Goal: Task Accomplishment & Management: Use online tool/utility

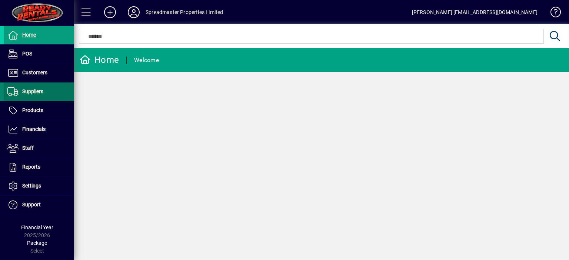
click at [40, 94] on span "Suppliers" at bounding box center [24, 91] width 40 height 9
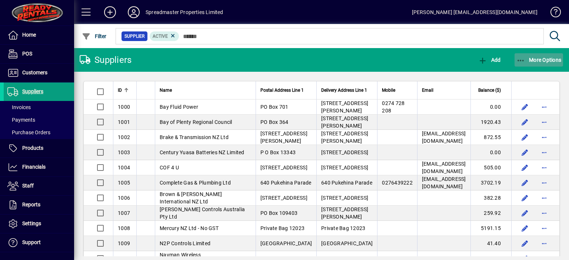
click at [533, 61] on span "More Options" at bounding box center [538, 60] width 45 height 6
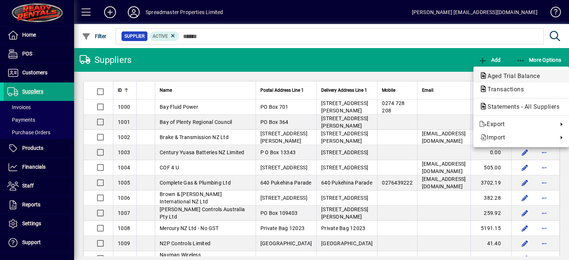
click at [495, 73] on span "Aged Trial Balance" at bounding box center [511, 76] width 64 height 7
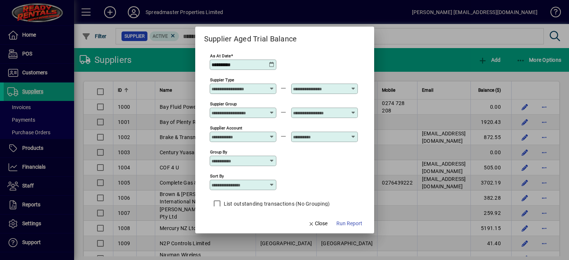
scroll to position [6, 0]
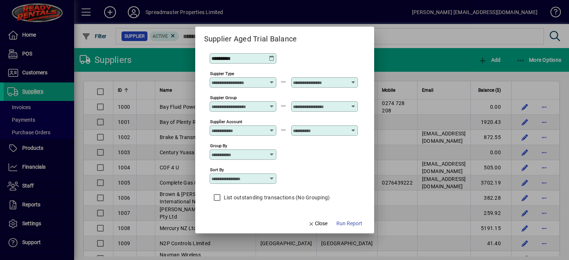
click at [272, 176] on icon at bounding box center [272, 179] width 6 height 6
click at [238, 214] on div "Supplier Name" at bounding box center [233, 215] width 36 height 8
type input "**********"
click at [342, 223] on span "Run Report" at bounding box center [349, 224] width 26 height 8
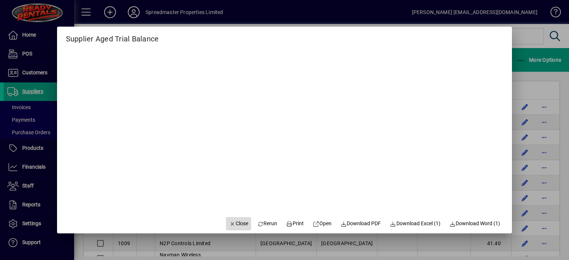
click at [233, 224] on span "Close" at bounding box center [238, 224] width 19 height 8
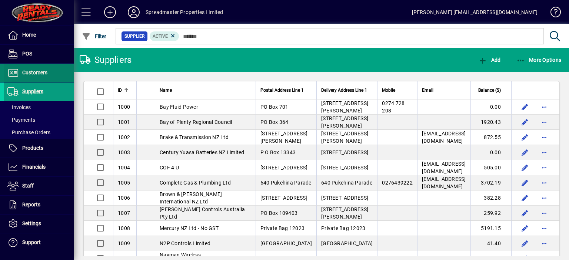
click at [30, 72] on span "Customers" at bounding box center [34, 73] width 25 height 6
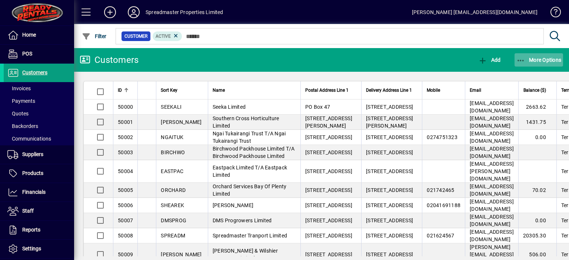
click at [531, 58] on span "More Options" at bounding box center [538, 60] width 45 height 6
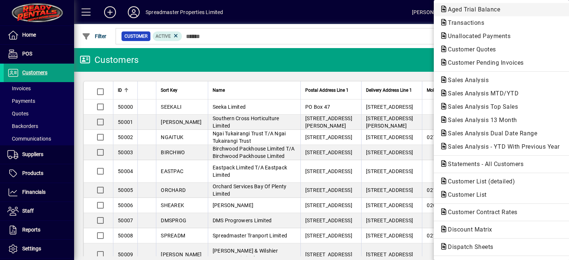
click at [457, 9] on span "Aged Trial Balance" at bounding box center [471, 9] width 64 height 7
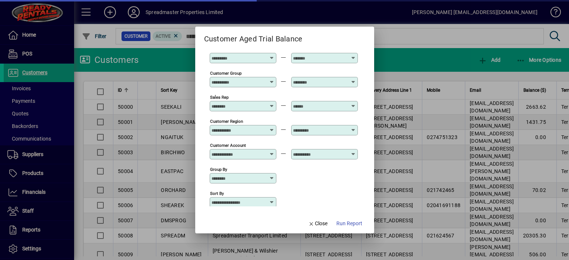
scroll to position [55, 0]
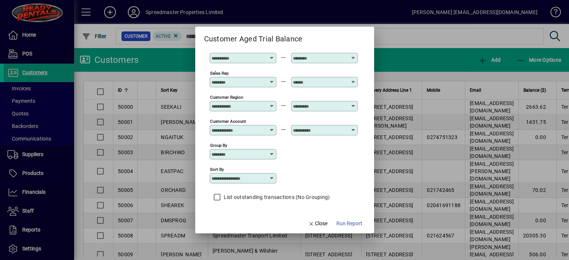
click at [271, 177] on icon at bounding box center [272, 178] width 6 height 6
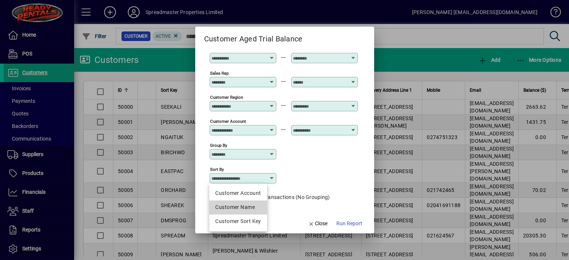
click at [253, 205] on div "Customer Name" at bounding box center [238, 208] width 46 height 8
type input "**********"
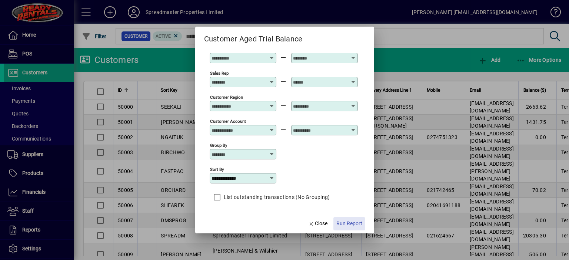
click at [346, 225] on span "Run Report" at bounding box center [349, 224] width 26 height 8
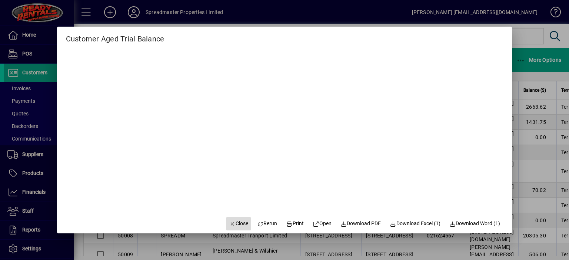
click at [235, 222] on span "Close" at bounding box center [238, 224] width 19 height 8
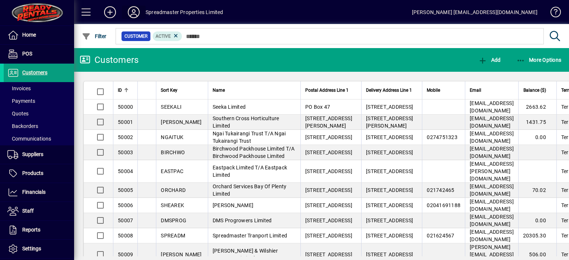
click at [132, 11] on icon at bounding box center [133, 12] width 15 height 12
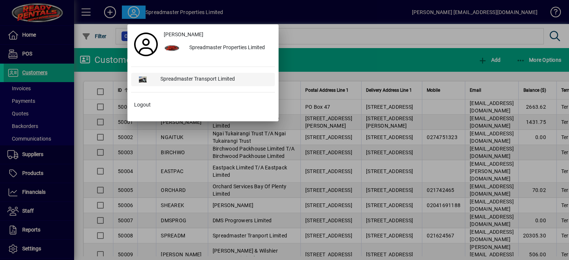
click at [178, 80] on div "Spreadmaster Transport Limited" at bounding box center [214, 79] width 120 height 13
